Goal: Navigation & Orientation: Find specific page/section

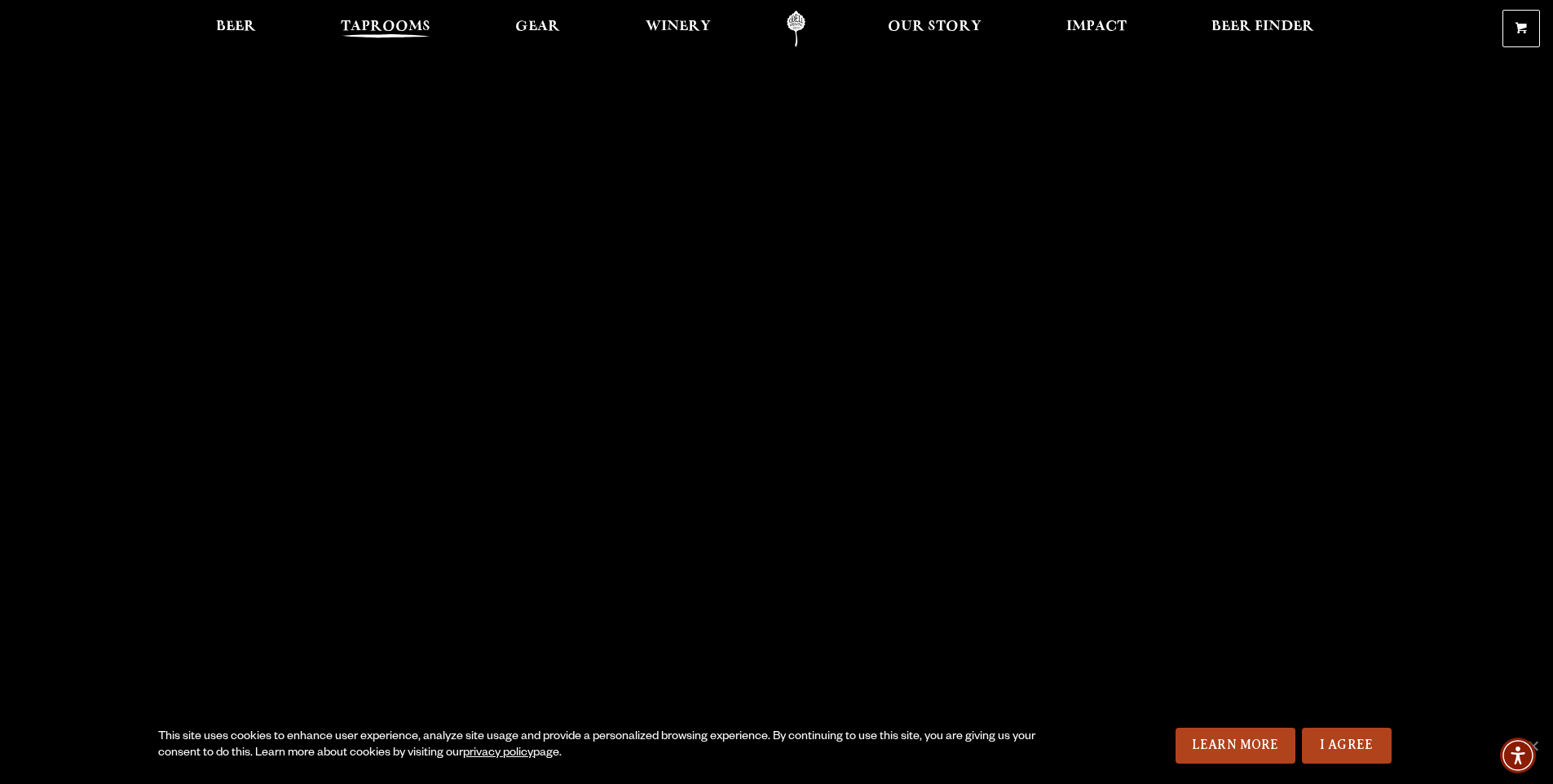
click at [400, 22] on span "Taprooms" at bounding box center [385, 26] width 89 height 13
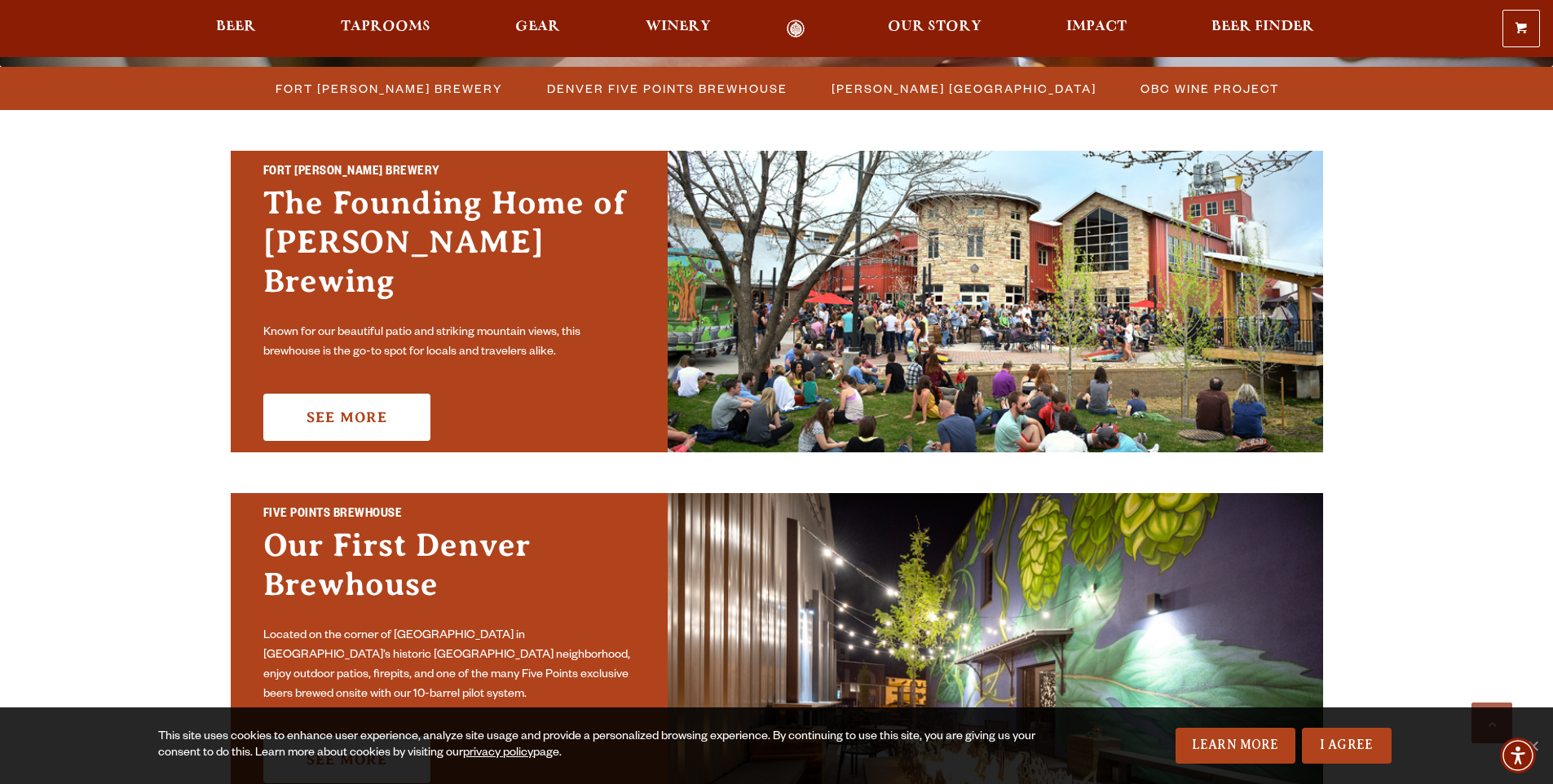
scroll to position [473, 0]
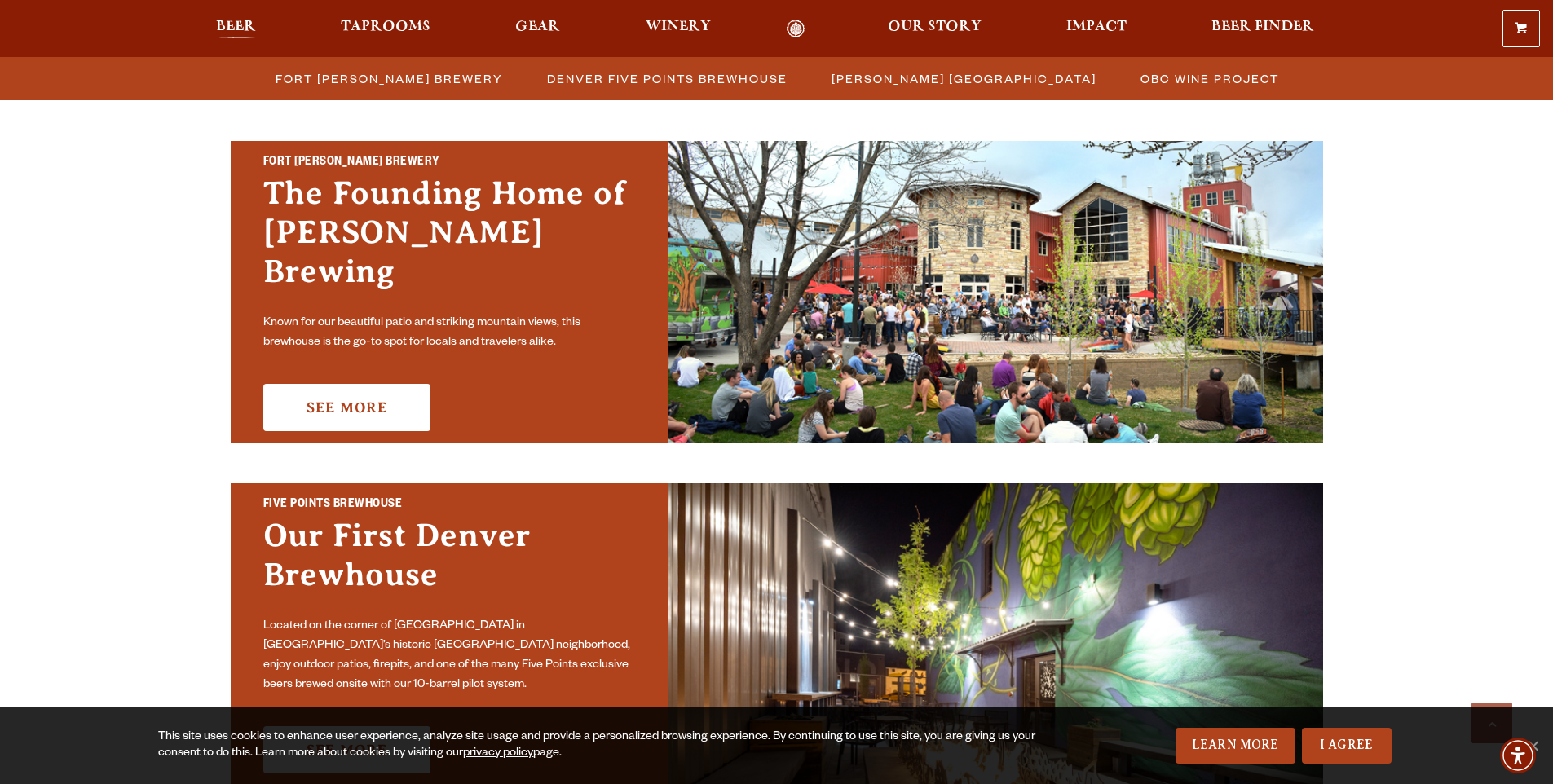
click at [239, 26] on span "Beer" at bounding box center [235, 26] width 40 height 13
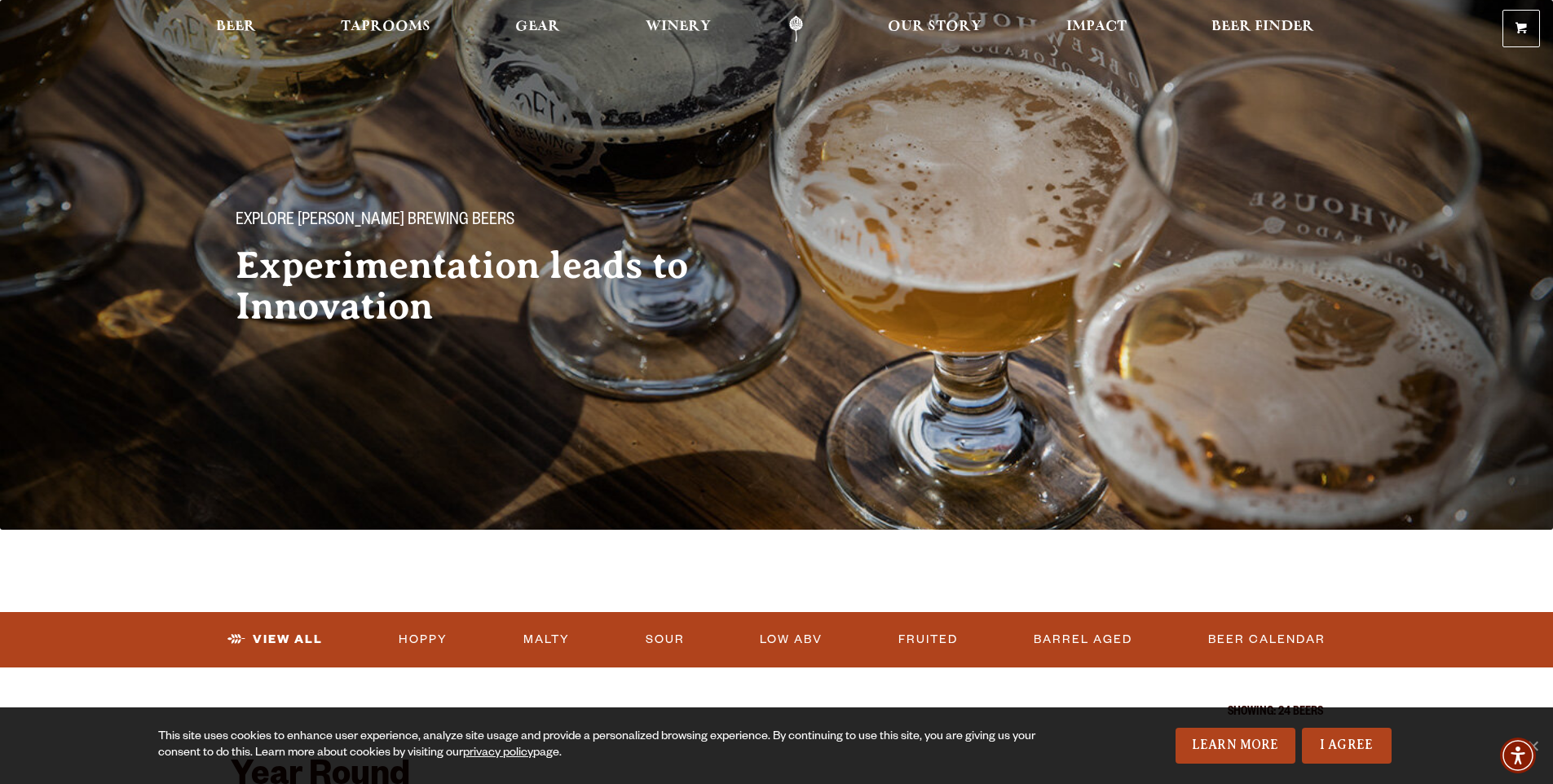
scroll to position [529, 0]
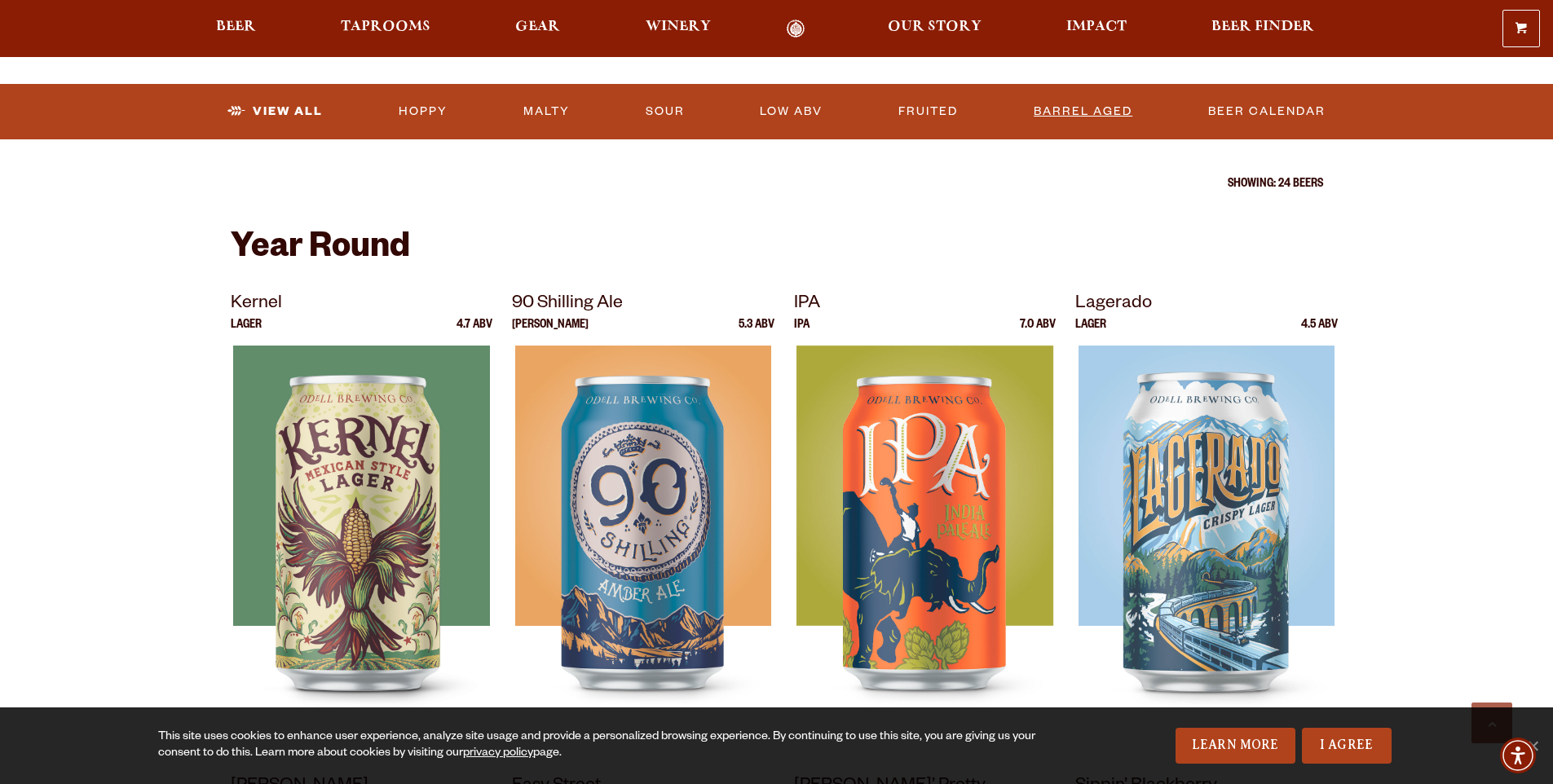
click at [1088, 115] on link "Barrel Aged" at bounding box center [1083, 111] width 111 height 37
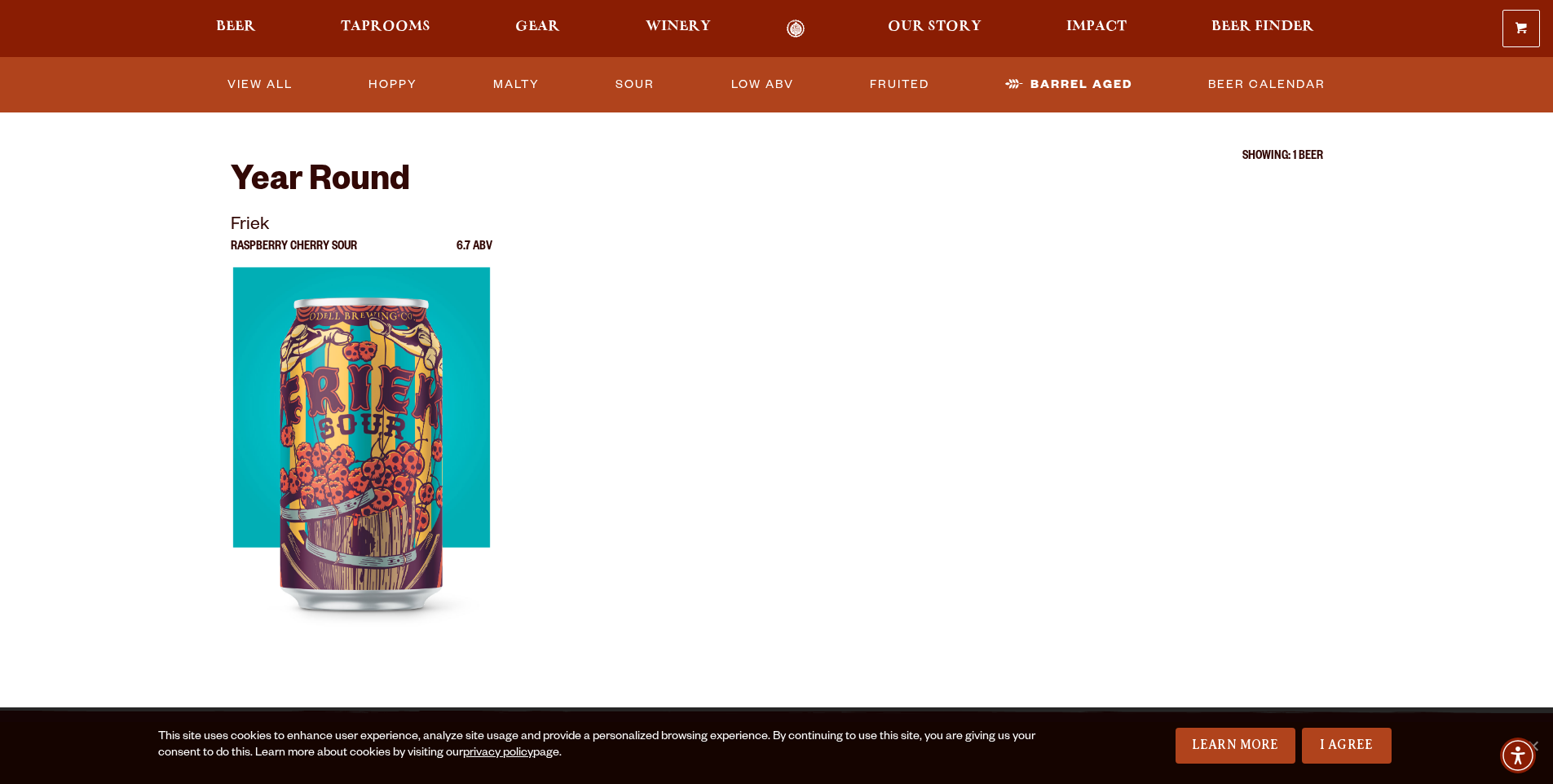
scroll to position [484, 0]
